Goal: Information Seeking & Learning: Compare options

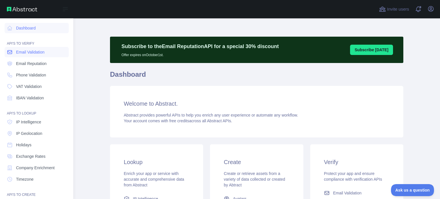
click at [24, 55] on span "Email Validation" at bounding box center [30, 52] width 28 height 6
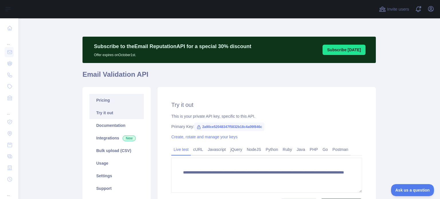
click at [99, 100] on link "Pricing" at bounding box center [116, 100] width 54 height 13
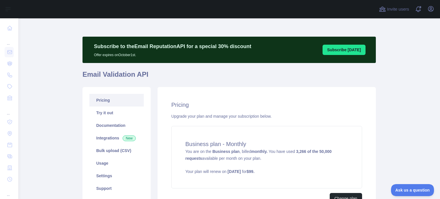
scroll to position [19, 0]
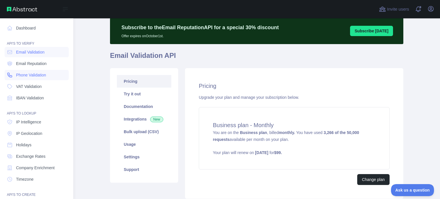
click at [25, 75] on span "Phone Validation" at bounding box center [31, 75] width 30 height 6
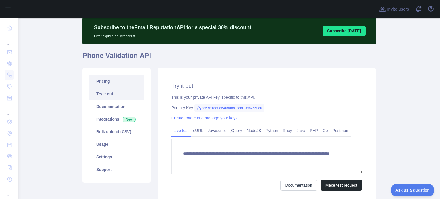
click at [114, 81] on link "Pricing" at bounding box center [116, 81] width 54 height 13
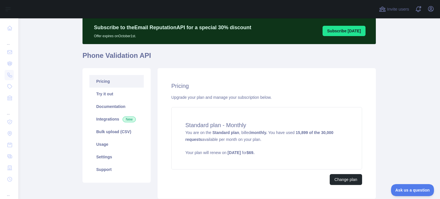
click at [97, 81] on link "Pricing" at bounding box center [116, 81] width 54 height 13
click at [104, 93] on link "Try it out" at bounding box center [116, 94] width 54 height 13
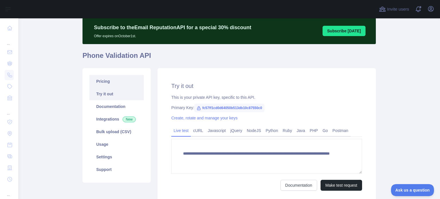
click at [126, 78] on link "Pricing" at bounding box center [116, 81] width 54 height 13
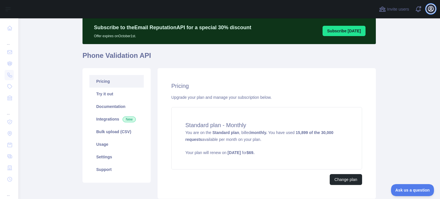
click at [432, 7] on icon "button" at bounding box center [431, 8] width 5 height 5
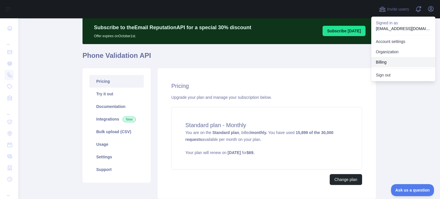
click at [384, 64] on button "Billing" at bounding box center [404, 62] width 64 height 10
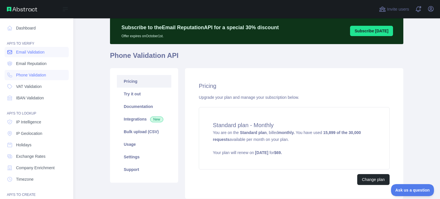
click at [17, 50] on span "Email Validation" at bounding box center [30, 52] width 28 height 6
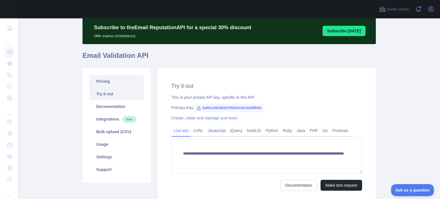
click at [116, 79] on link "Pricing" at bounding box center [116, 81] width 54 height 13
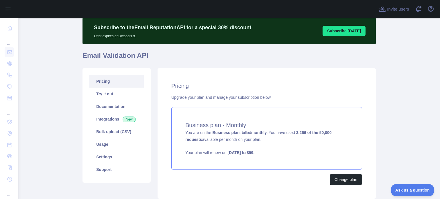
scroll to position [38, 0]
